Goal: Task Accomplishment & Management: Use online tool/utility

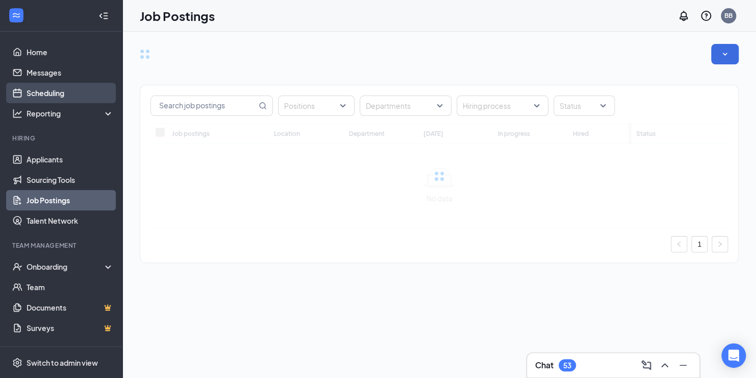
click at [46, 91] on link "Scheduling" at bounding box center [70, 93] width 87 height 20
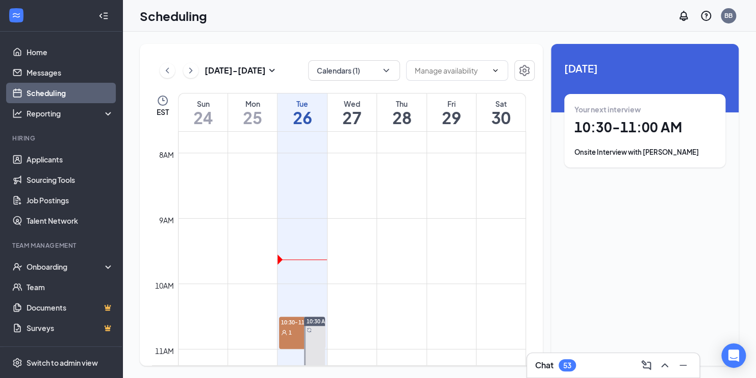
scroll to position [612, 0]
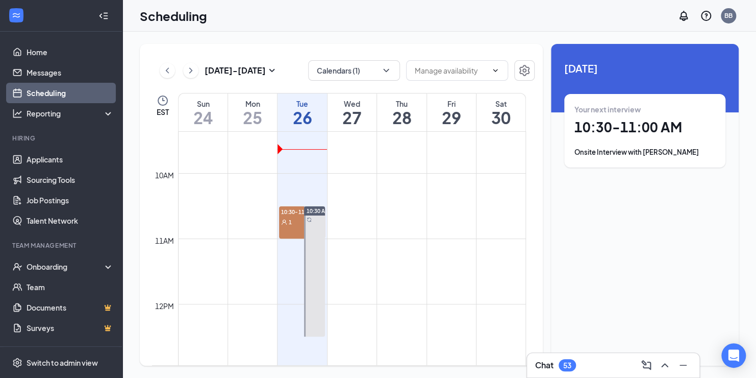
click at [291, 212] on span "10:30-11:00 AM" at bounding box center [302, 211] width 46 height 10
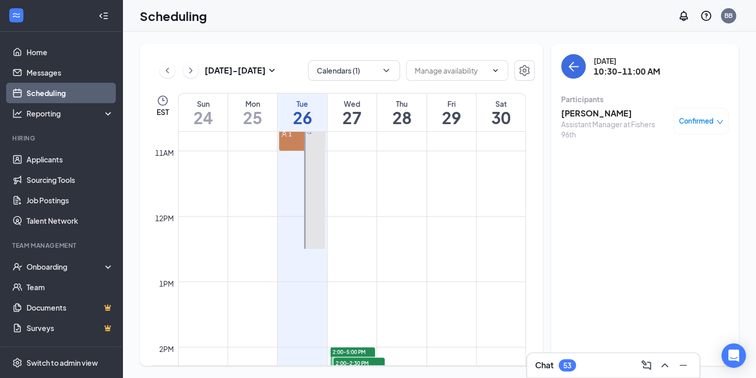
scroll to position [702, 0]
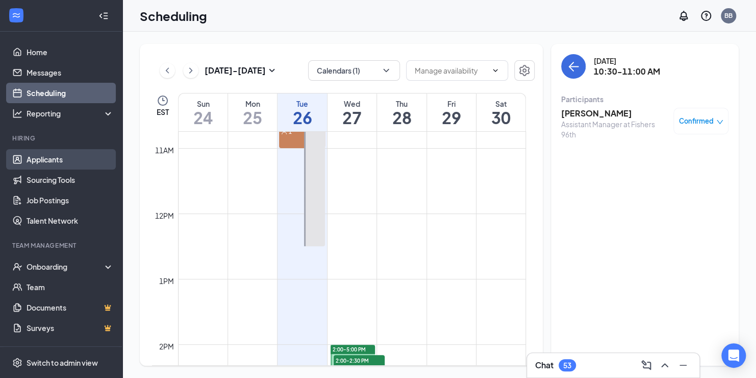
click at [29, 157] on link "Applicants" at bounding box center [70, 159] width 87 height 20
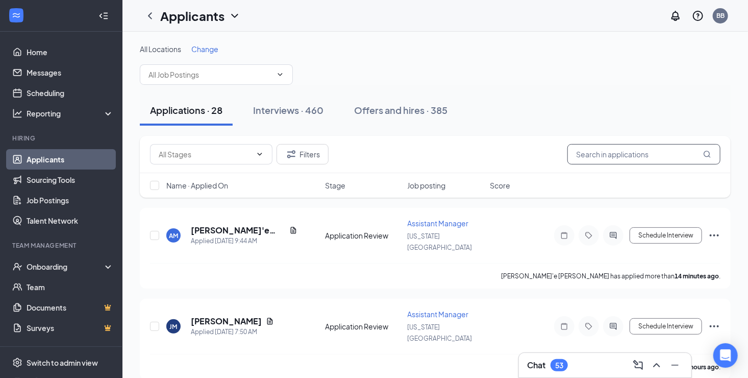
click at [601, 154] on input "text" at bounding box center [644, 154] width 153 height 20
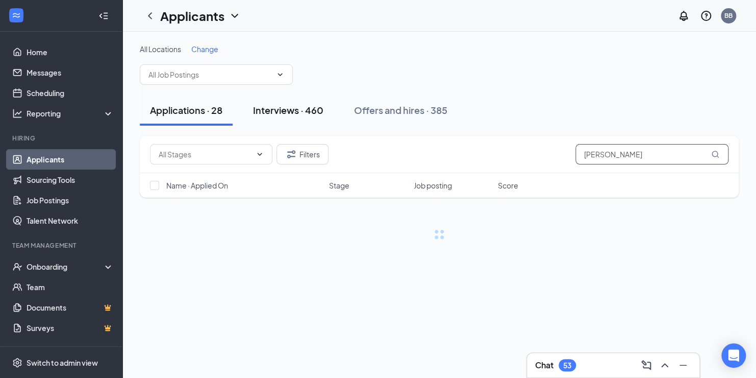
type input "[PERSON_NAME]"
click at [290, 102] on button "Interviews · 460" at bounding box center [288, 110] width 91 height 31
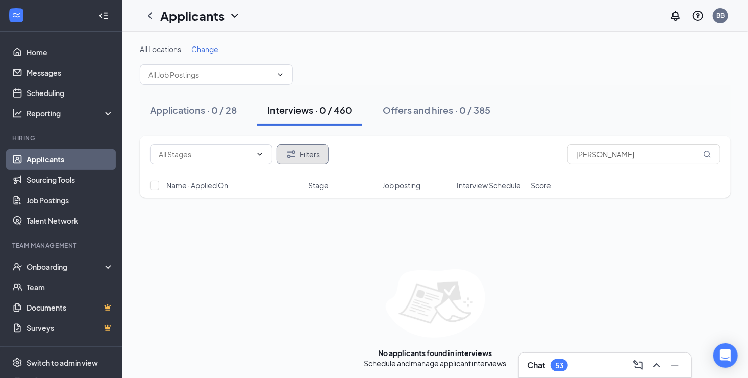
click at [299, 155] on button "Filters" at bounding box center [303, 154] width 52 height 20
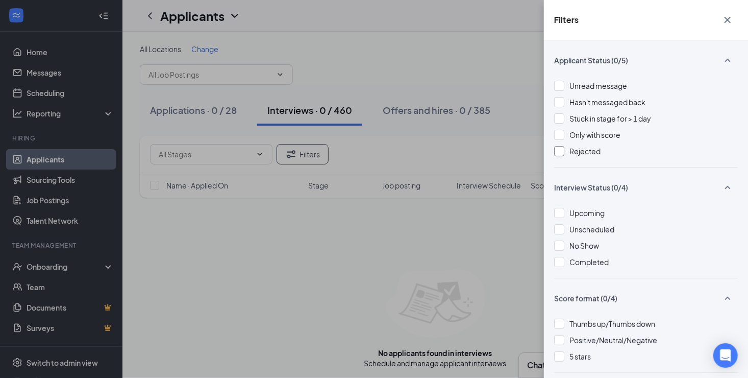
click at [562, 148] on div at bounding box center [559, 151] width 10 height 10
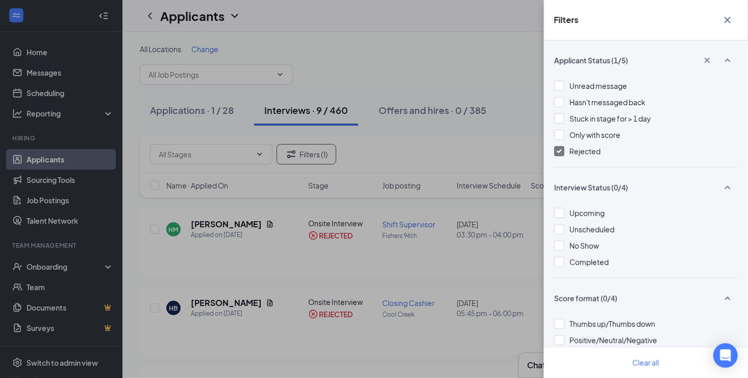
click at [499, 41] on div "Filters Applicant Status (1/5) Unread message Hasn't messaged back Stuck in sta…" at bounding box center [374, 189] width 748 height 378
click at [732, 18] on icon "Cross" at bounding box center [728, 20] width 12 height 12
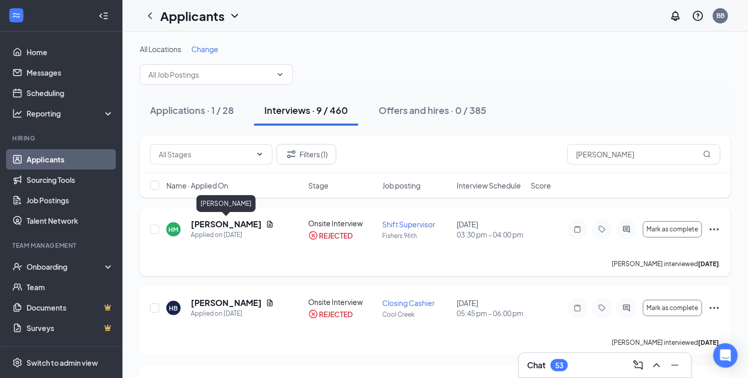
click at [223, 225] on h5 "[PERSON_NAME]" at bounding box center [226, 223] width 71 height 11
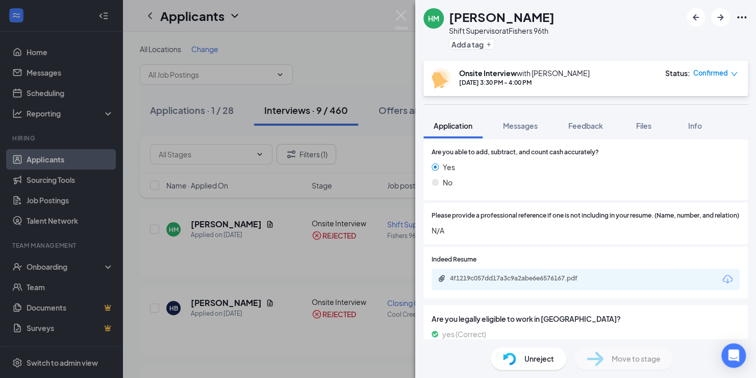
scroll to position [831, 0]
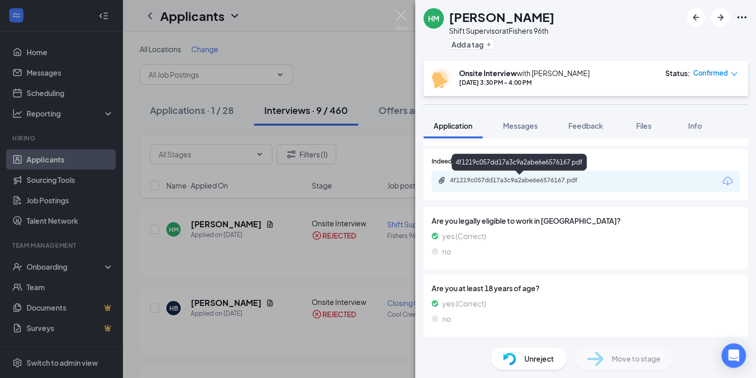
click at [481, 179] on div "4f1219c057dd17a3c9a2abe6e6576167.pdf" at bounding box center [521, 180] width 143 height 8
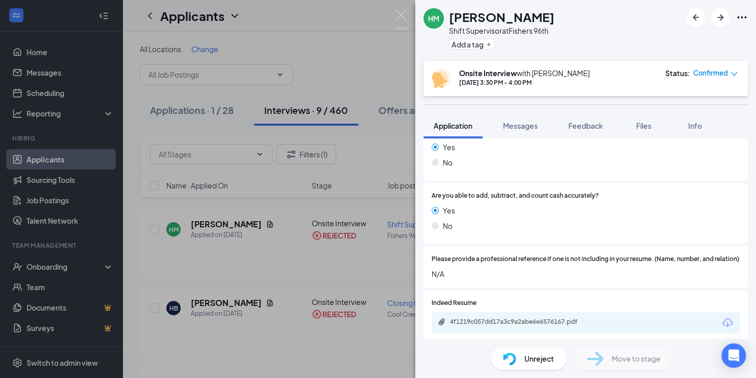
scroll to position [681, 0]
